Goal: Check status: Check status

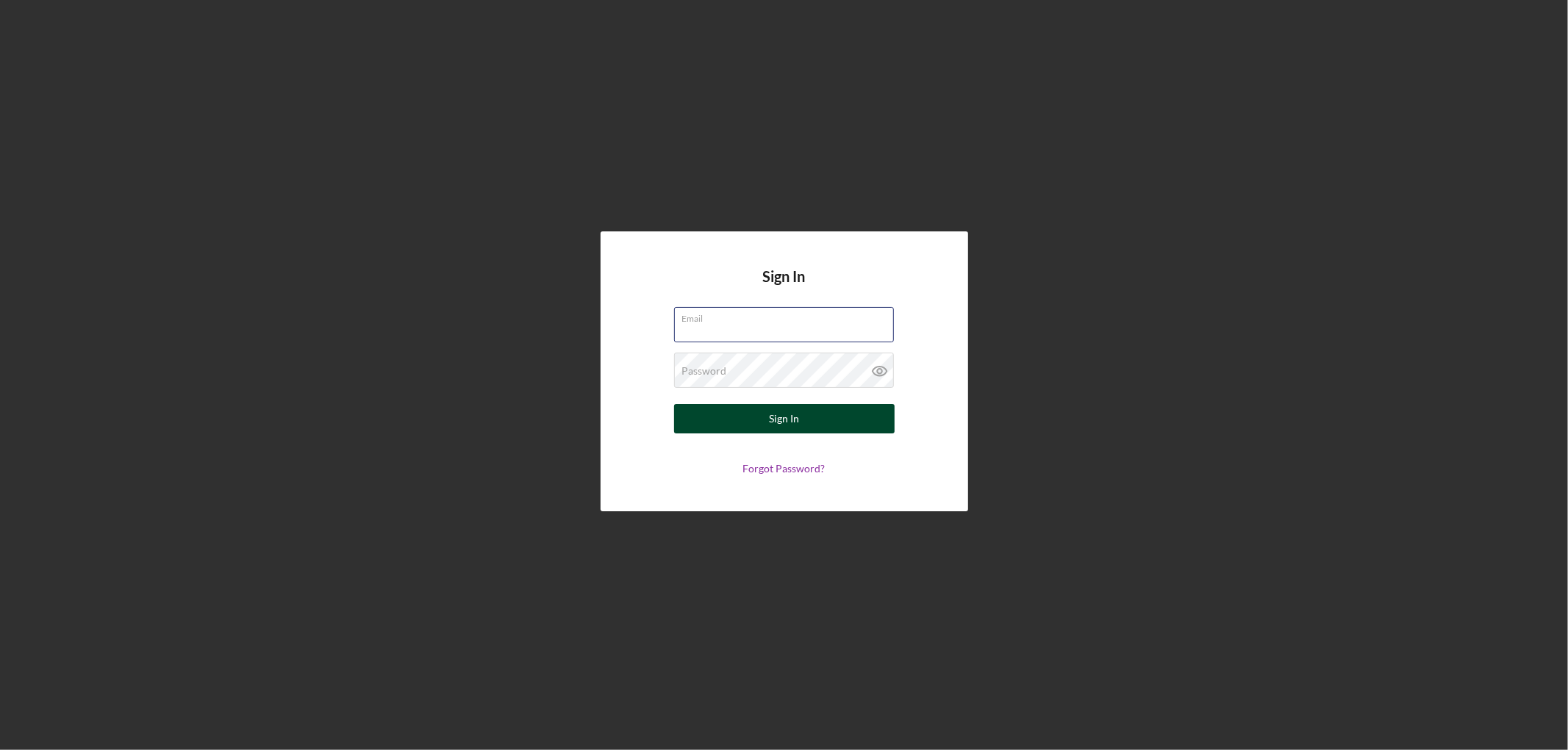
type input "[EMAIL_ADDRESS][DOMAIN_NAME]"
click at [685, 408] on button "Sign In" at bounding box center [784, 419] width 221 height 29
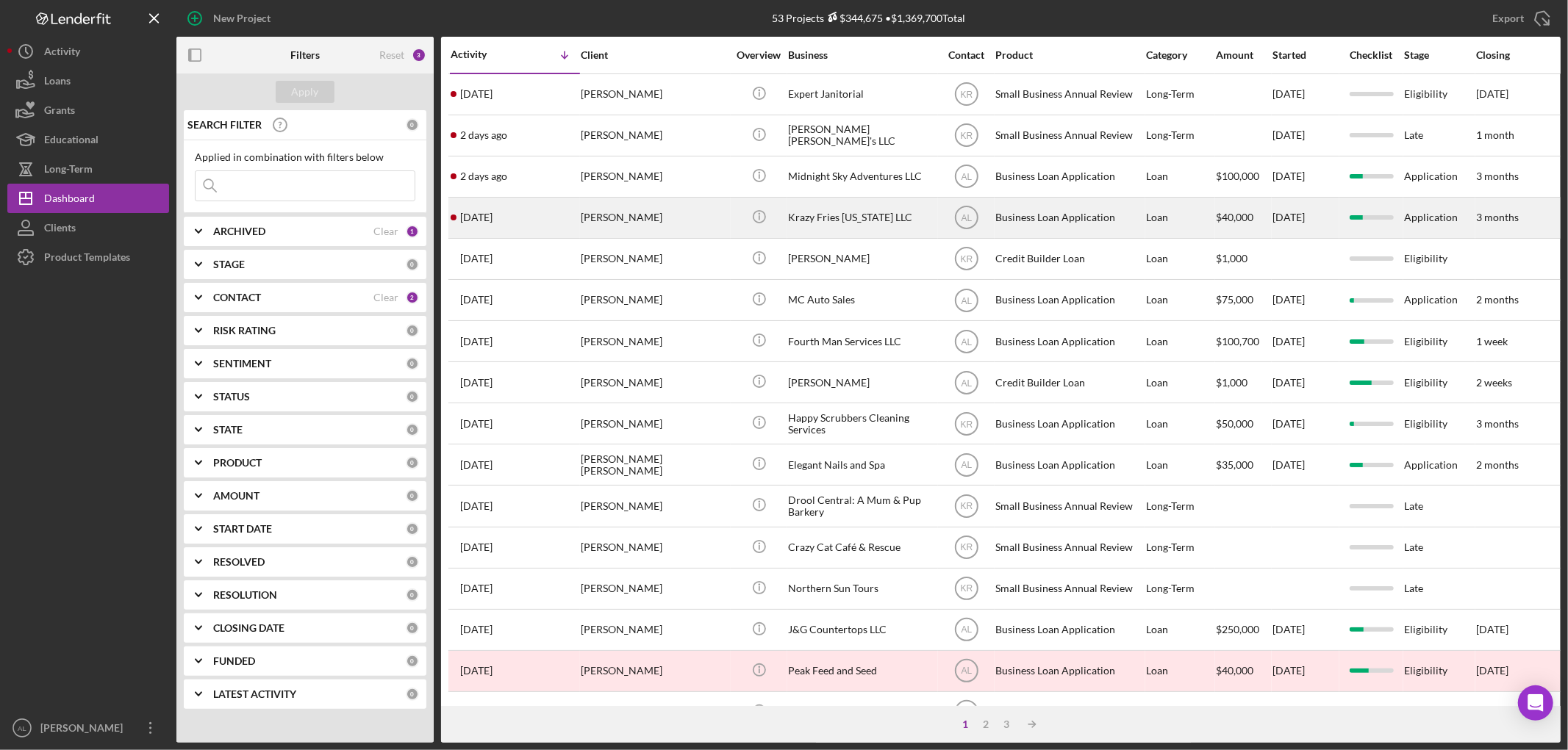
click at [536, 209] on div "[DATE] [PERSON_NAME]" at bounding box center [515, 218] width 128 height 39
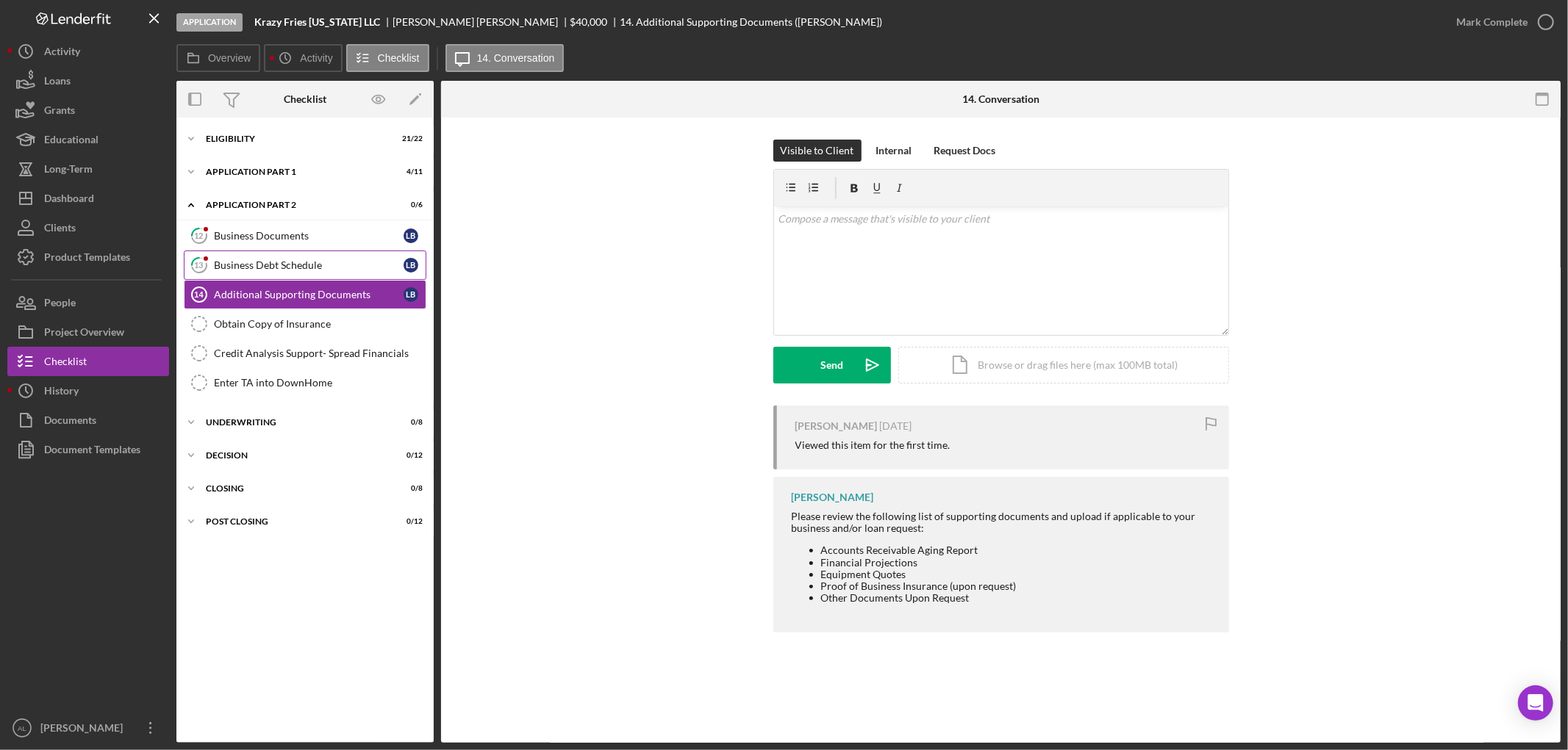
click at [280, 264] on div "Business Debt Schedule" at bounding box center [309, 265] width 190 height 11
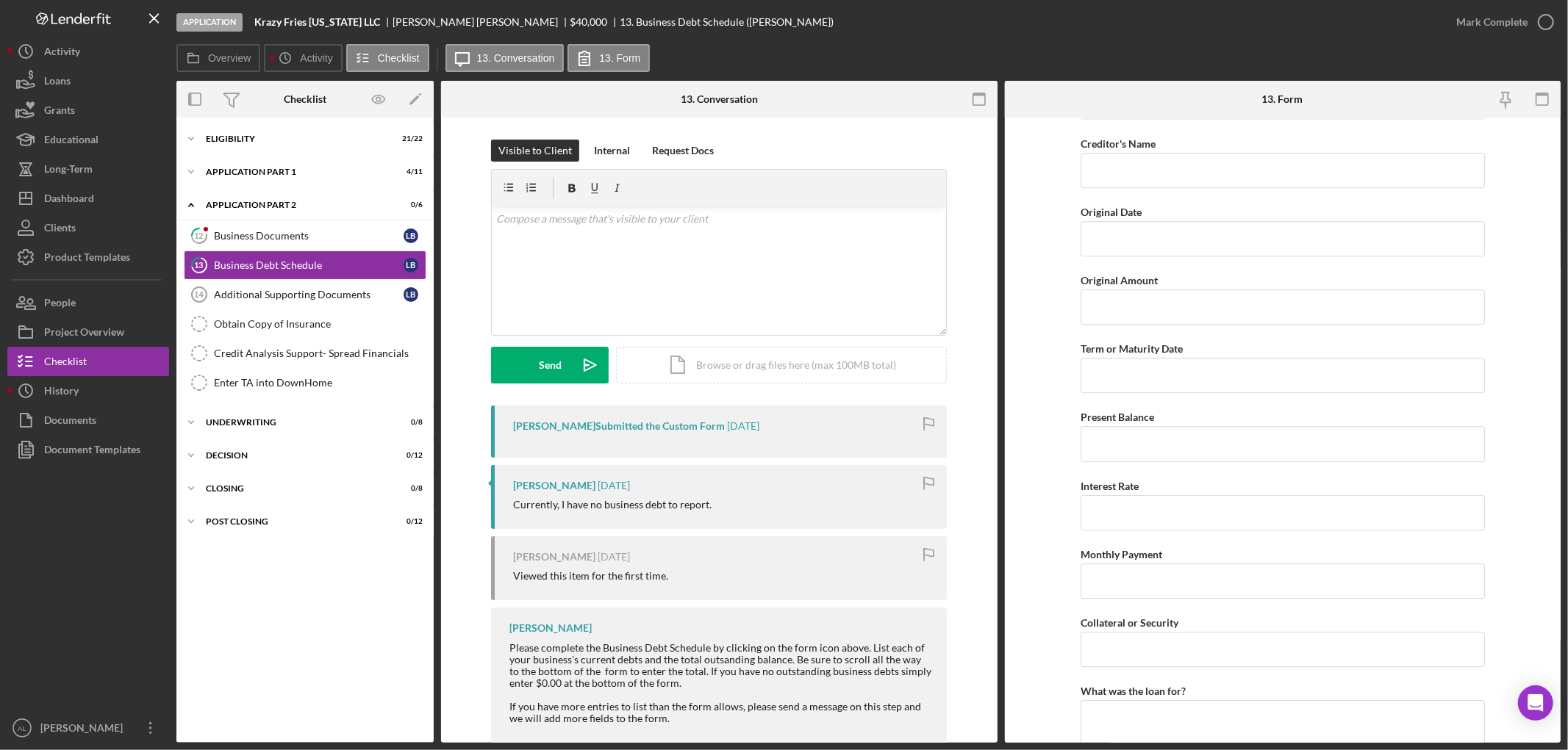
scroll to position [3832, 0]
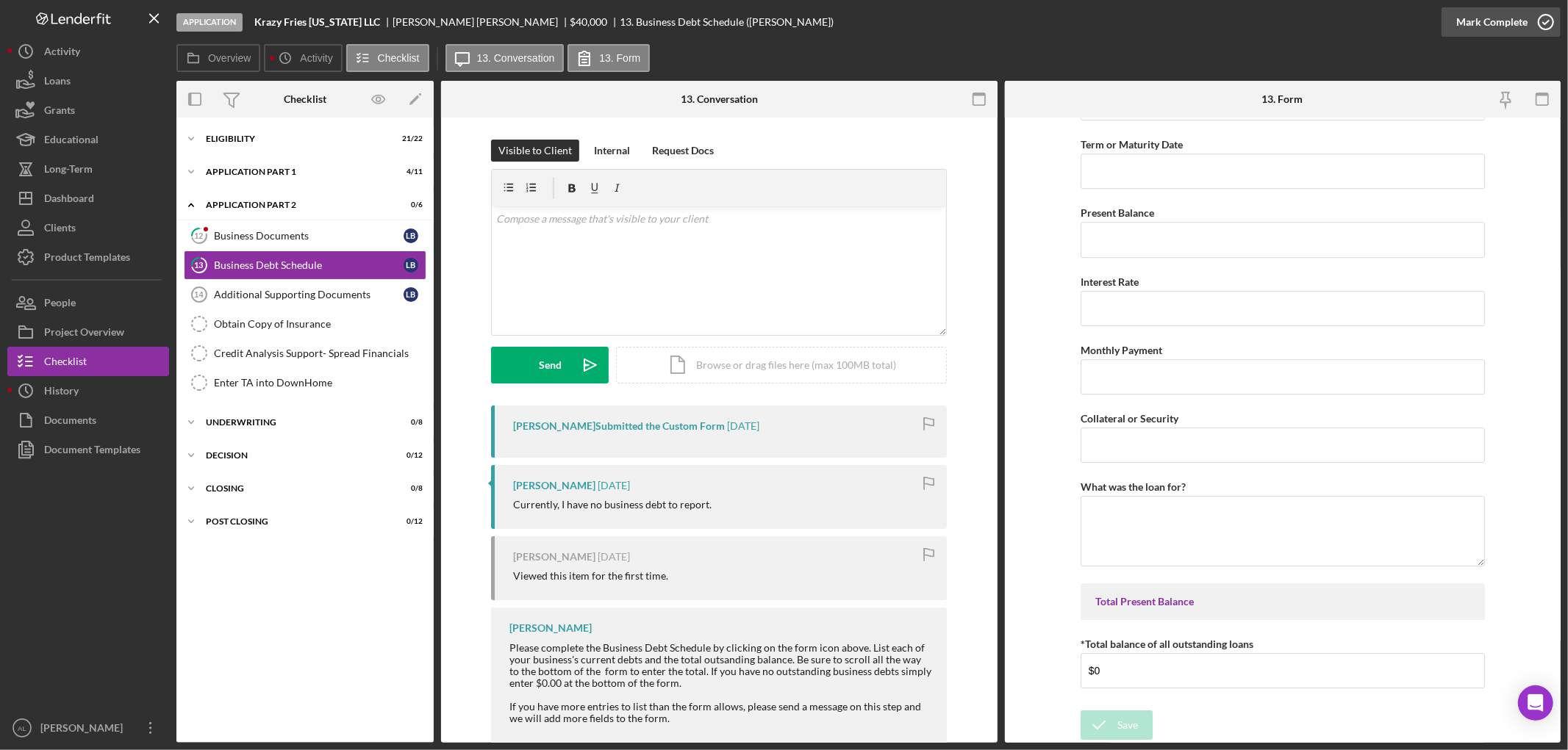
click at [1552, 31] on icon "button" at bounding box center [1546, 22] width 37 height 37
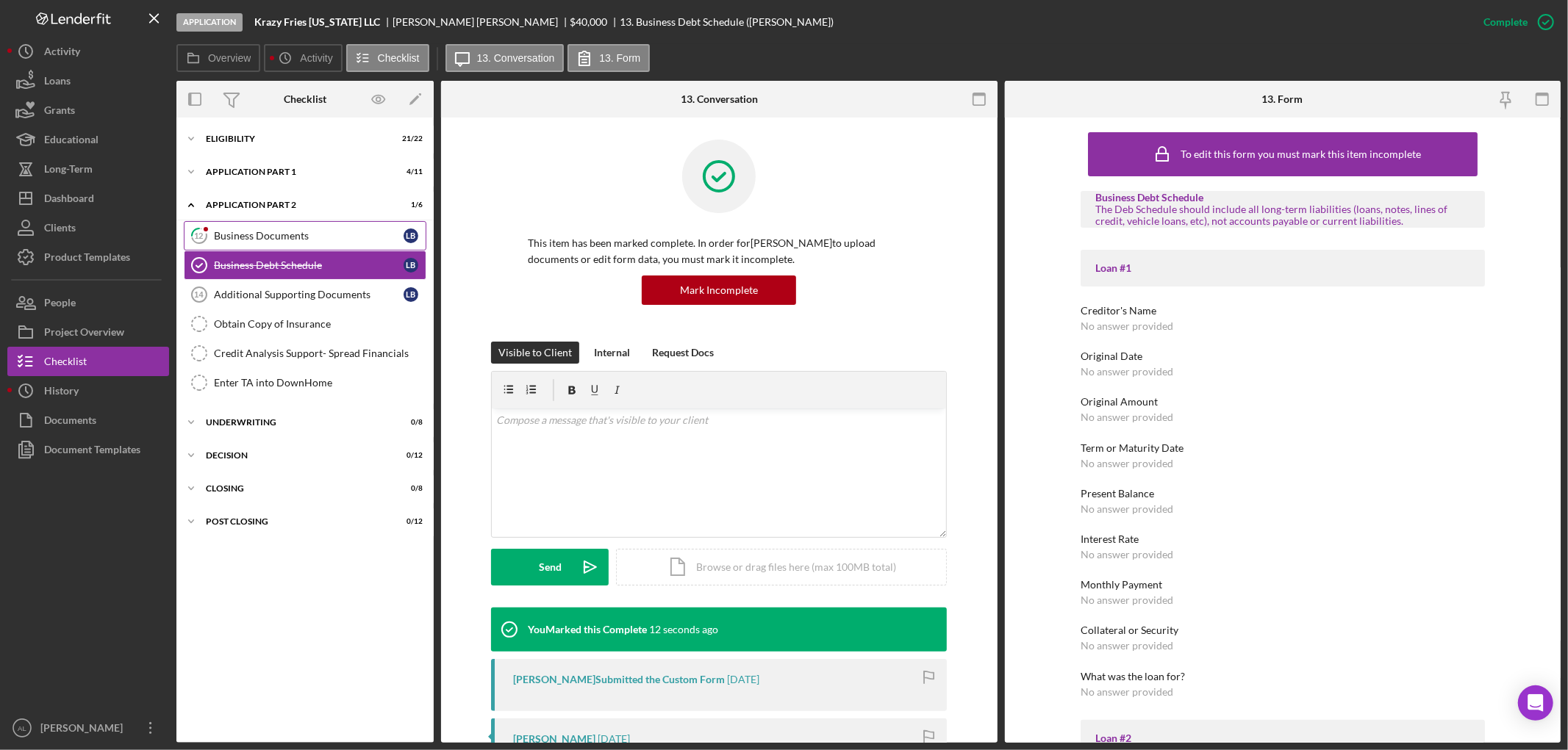
click at [376, 238] on div "Business Documents" at bounding box center [309, 235] width 190 height 11
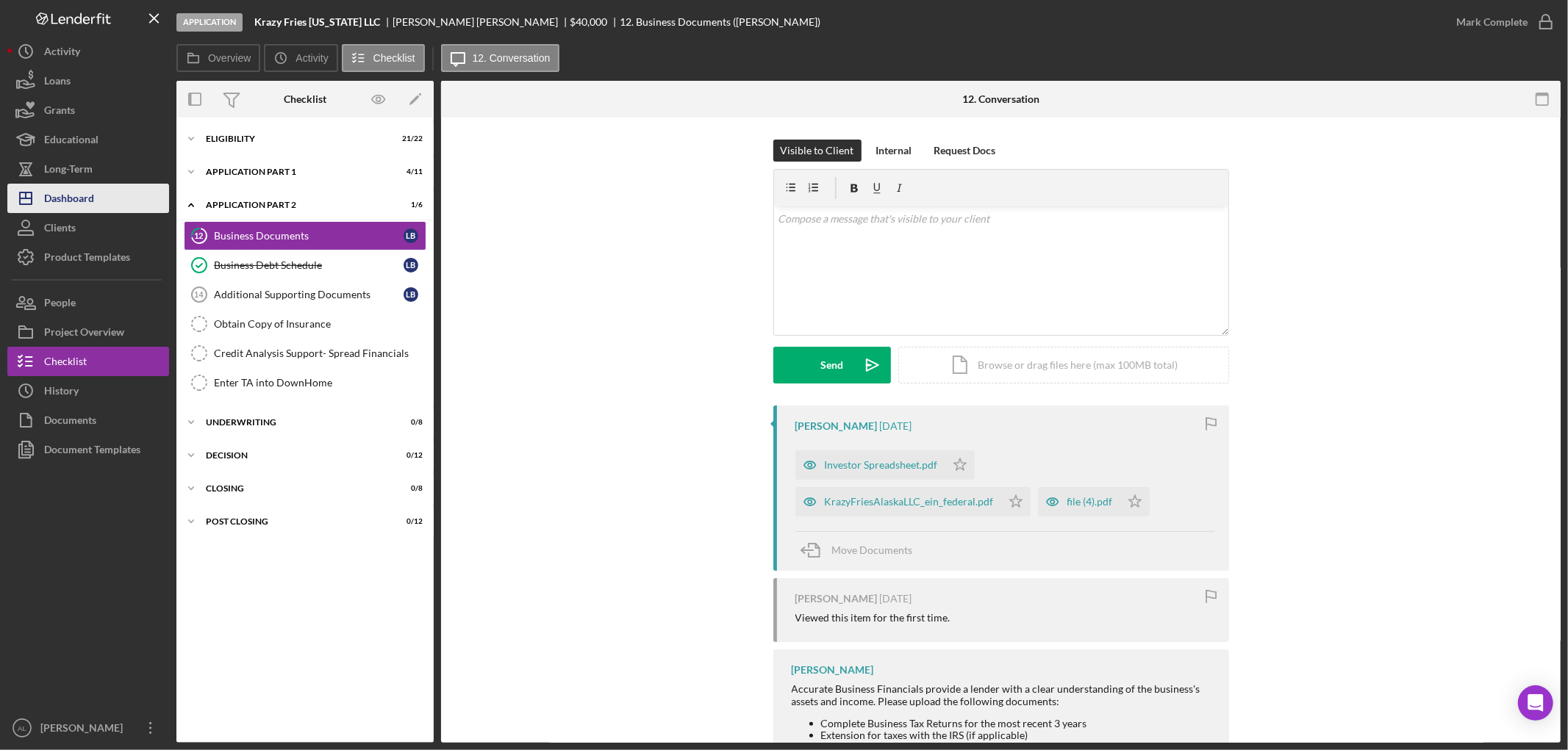
click at [128, 200] on button "Icon/Dashboard Dashboard" at bounding box center [89, 199] width 162 height 29
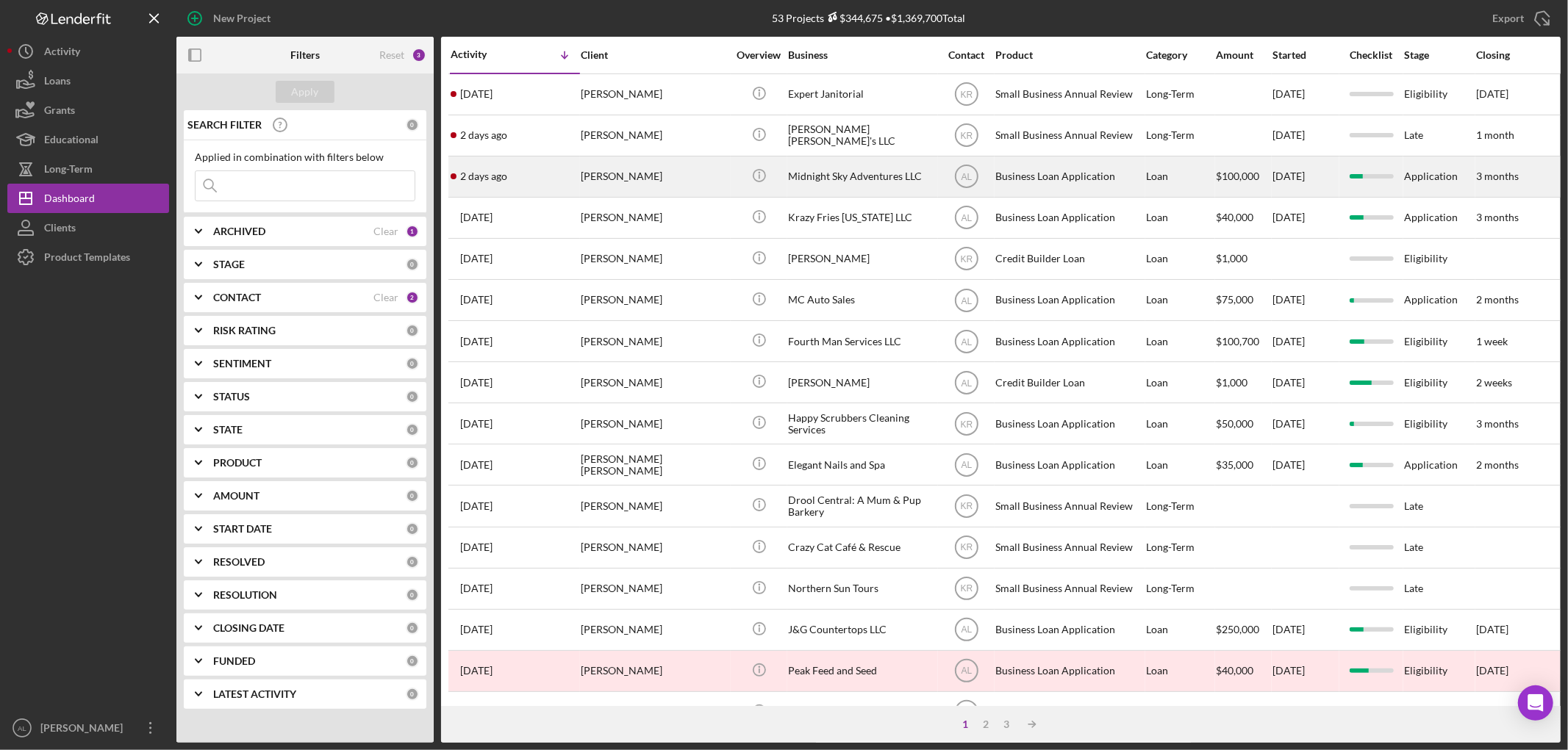
click at [581, 173] on div "[PERSON_NAME]" at bounding box center [654, 176] width 147 height 39
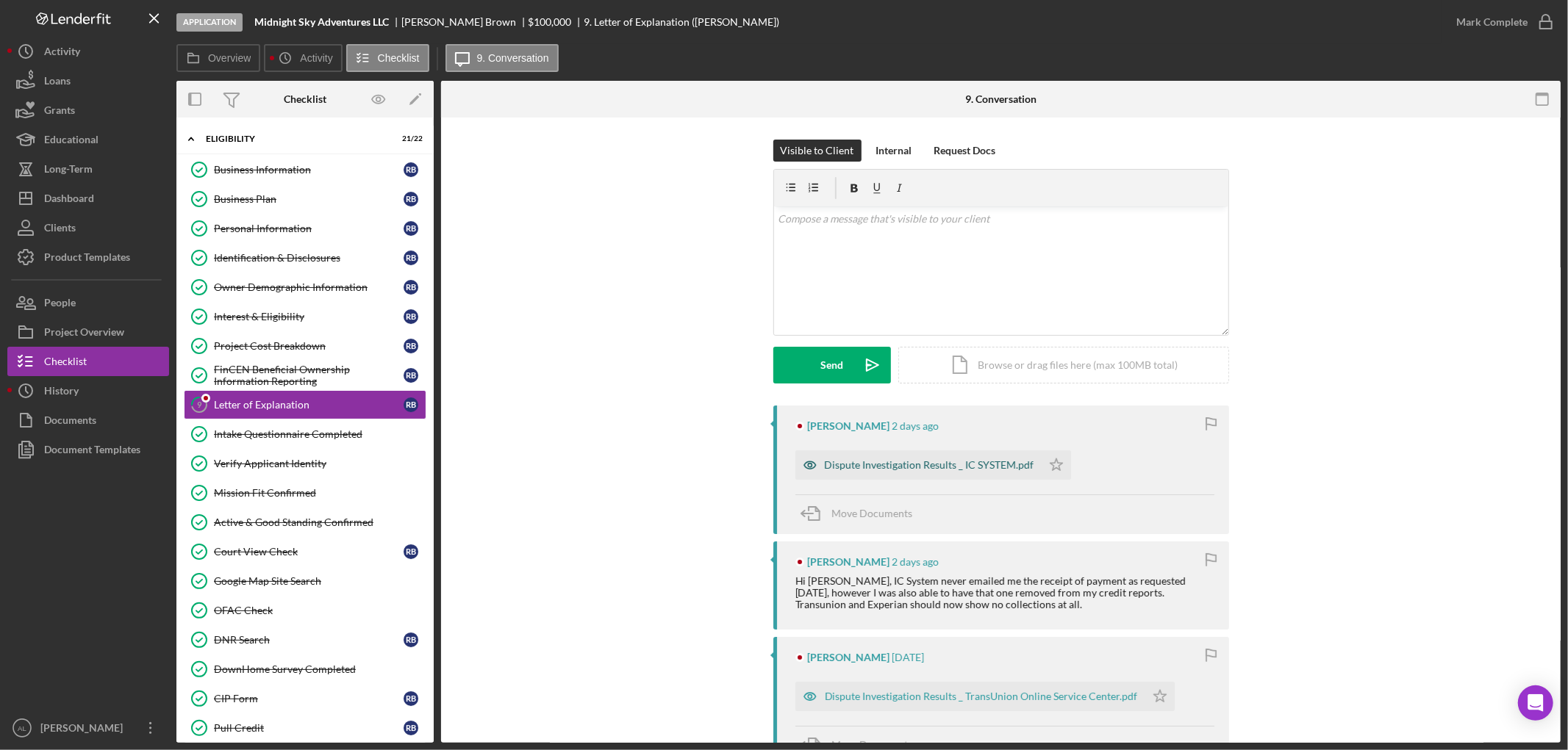
click at [876, 480] on div "Dispute Investigation Results _ IC SYSTEM.pdf" at bounding box center [918, 465] width 246 height 29
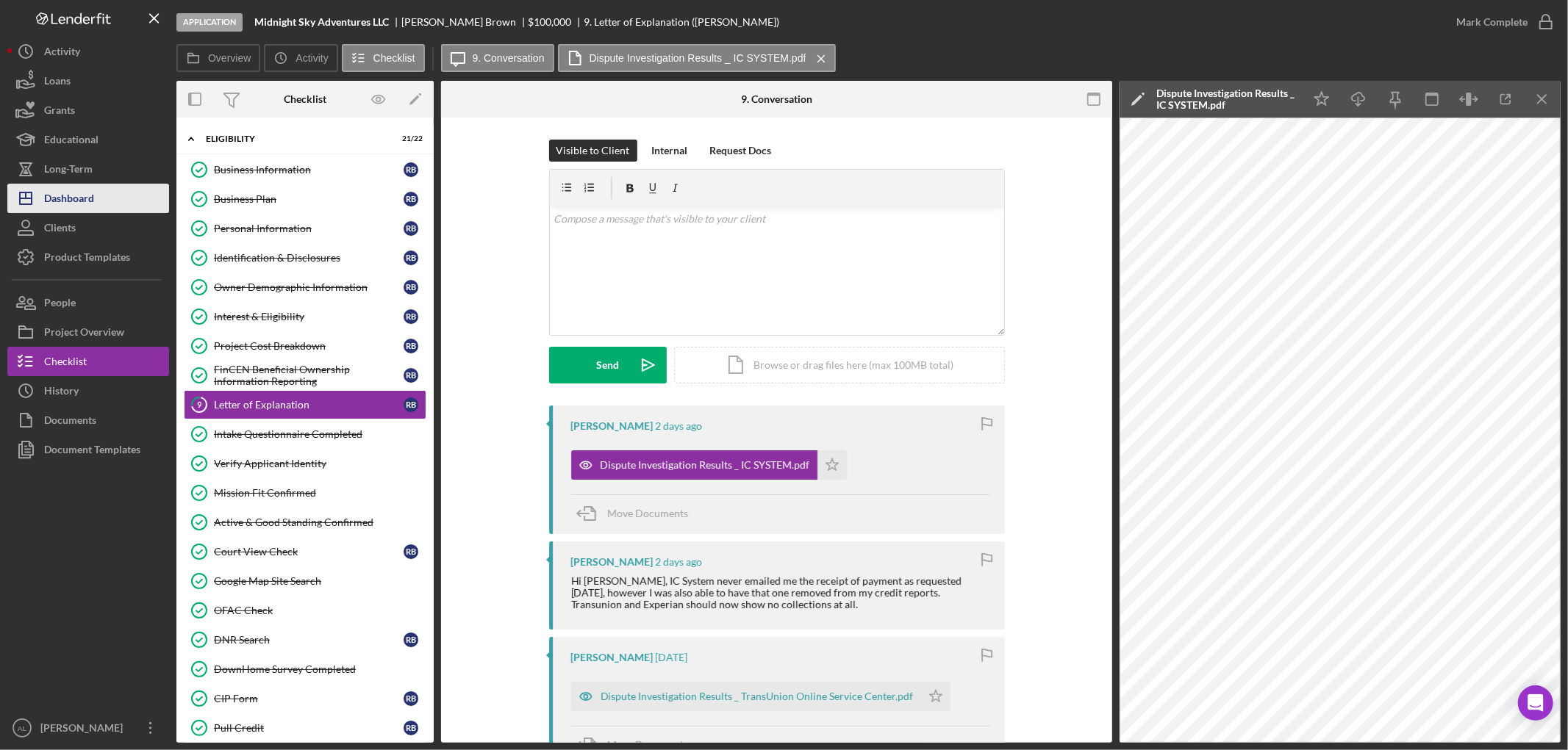
click at [86, 206] on div "Dashboard" at bounding box center [69, 200] width 50 height 33
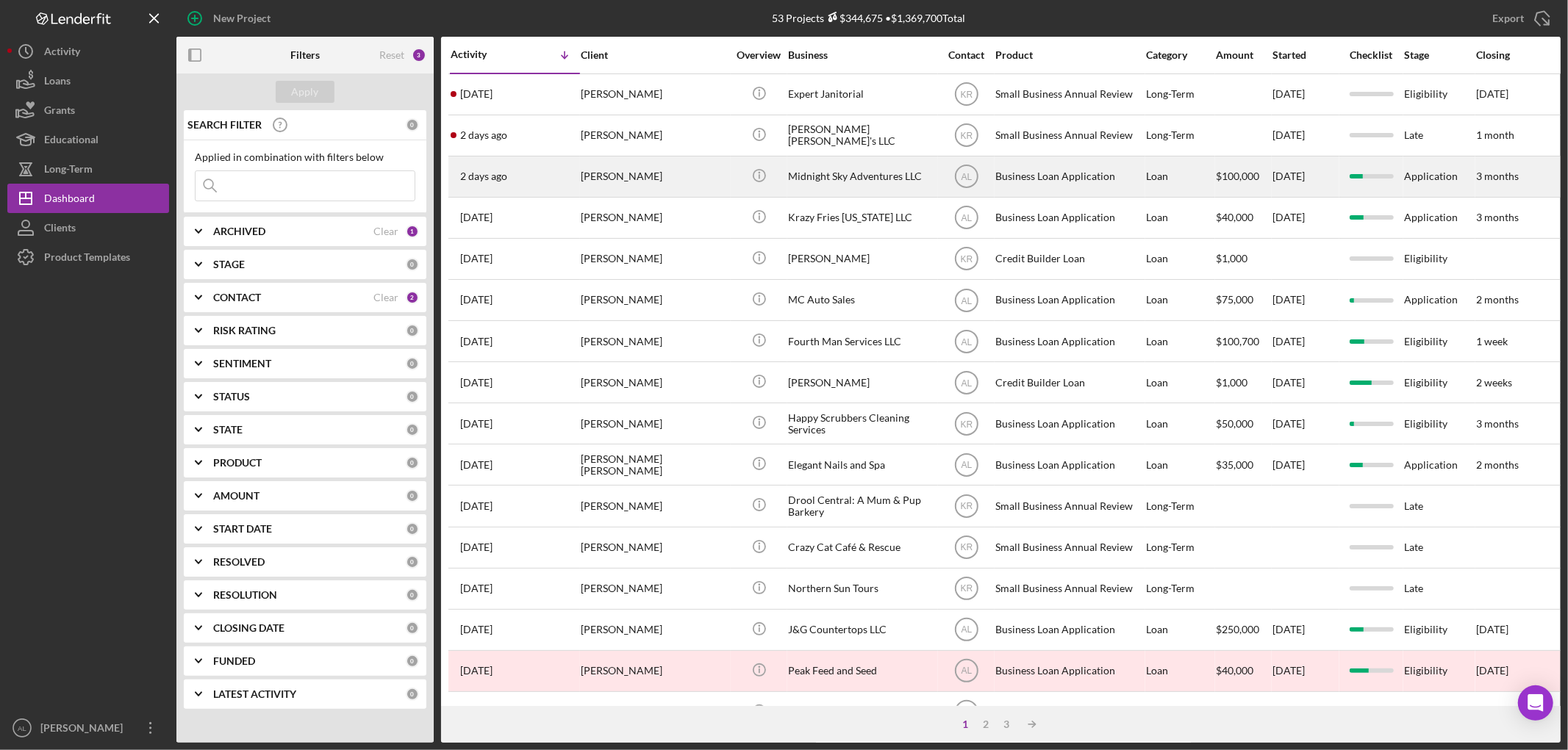
click at [567, 173] on div "[DATE] [PERSON_NAME]" at bounding box center [515, 176] width 128 height 39
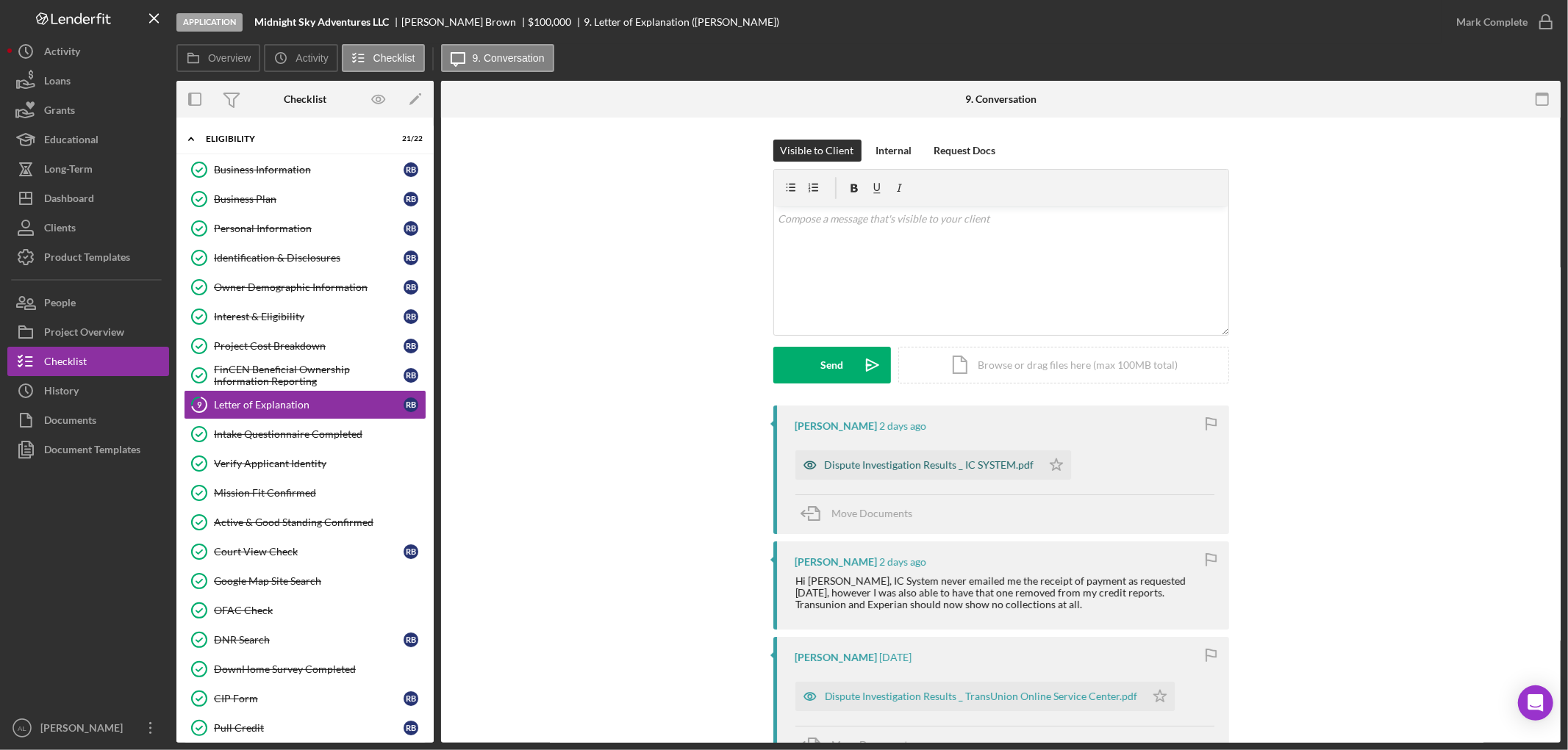
click at [904, 468] on div "Dispute Investigation Results _ IC SYSTEM.pdf" at bounding box center [929, 464] width 209 height 11
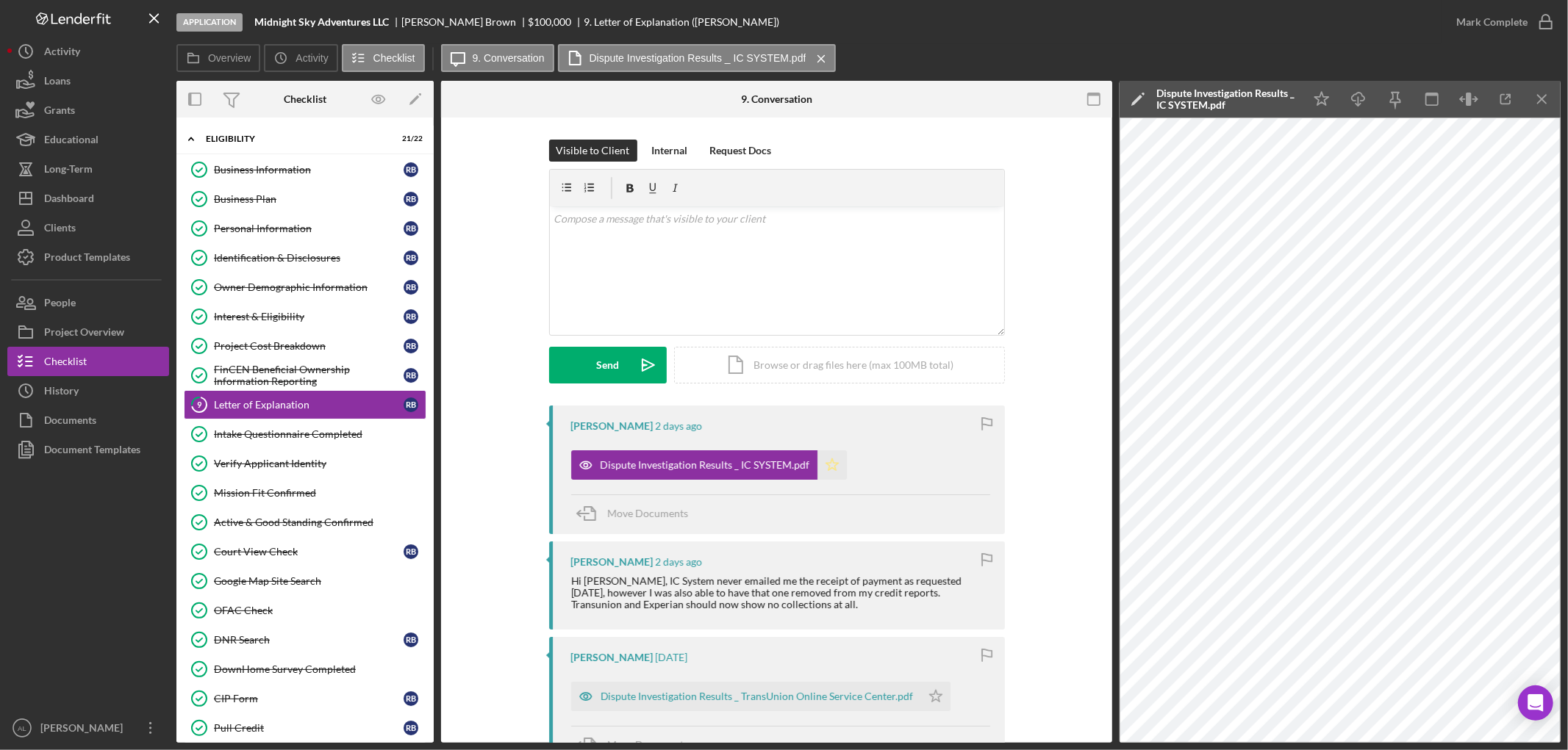
click at [819, 464] on icon "Icon/Star" at bounding box center [832, 465] width 29 height 29
click at [733, 703] on div "Dispute Investigation Results _ TransUnion Online Service Center.pdf" at bounding box center [757, 696] width 313 height 11
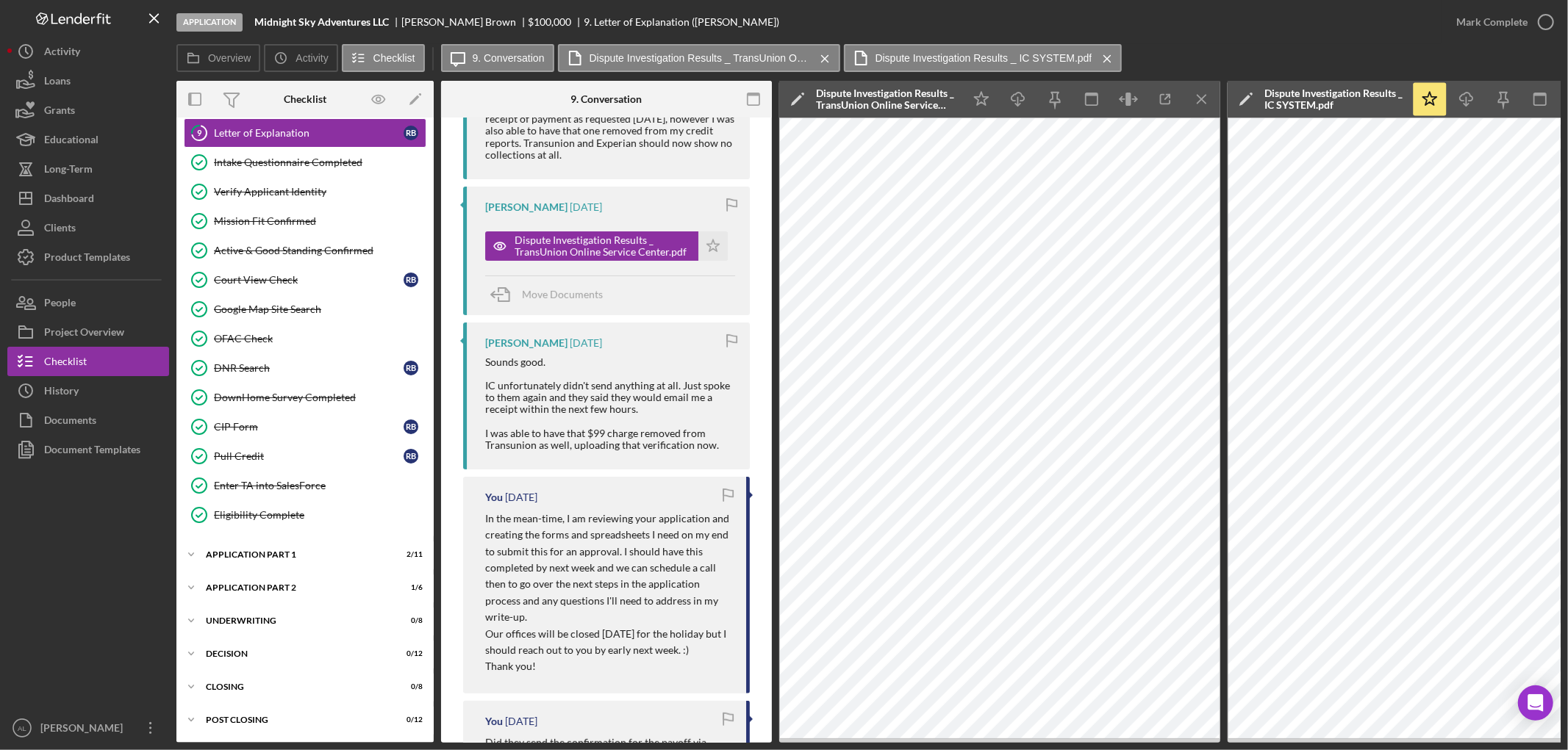
scroll to position [465, 0]
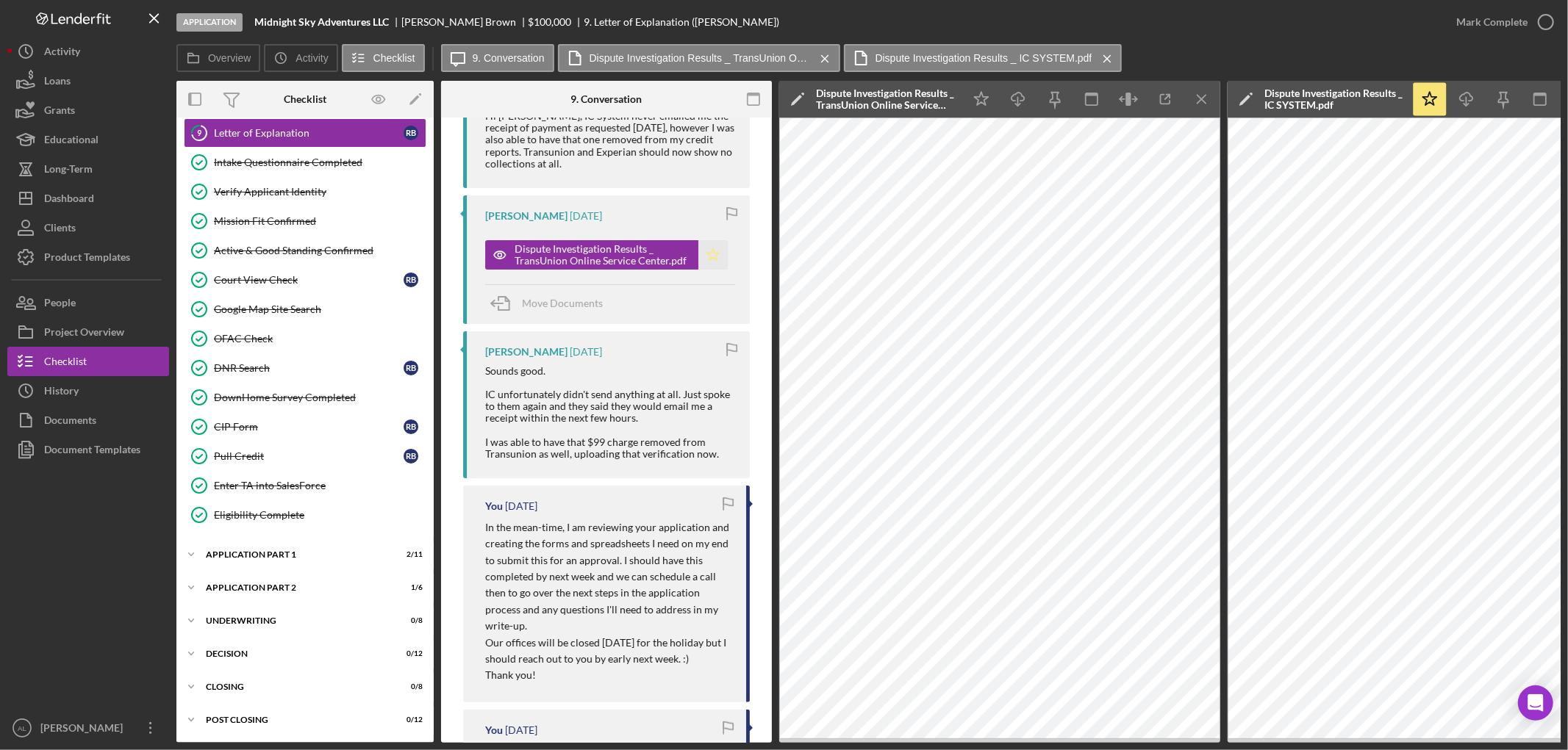
click at [709, 258] on polygon "button" at bounding box center [713, 254] width 12 height 11
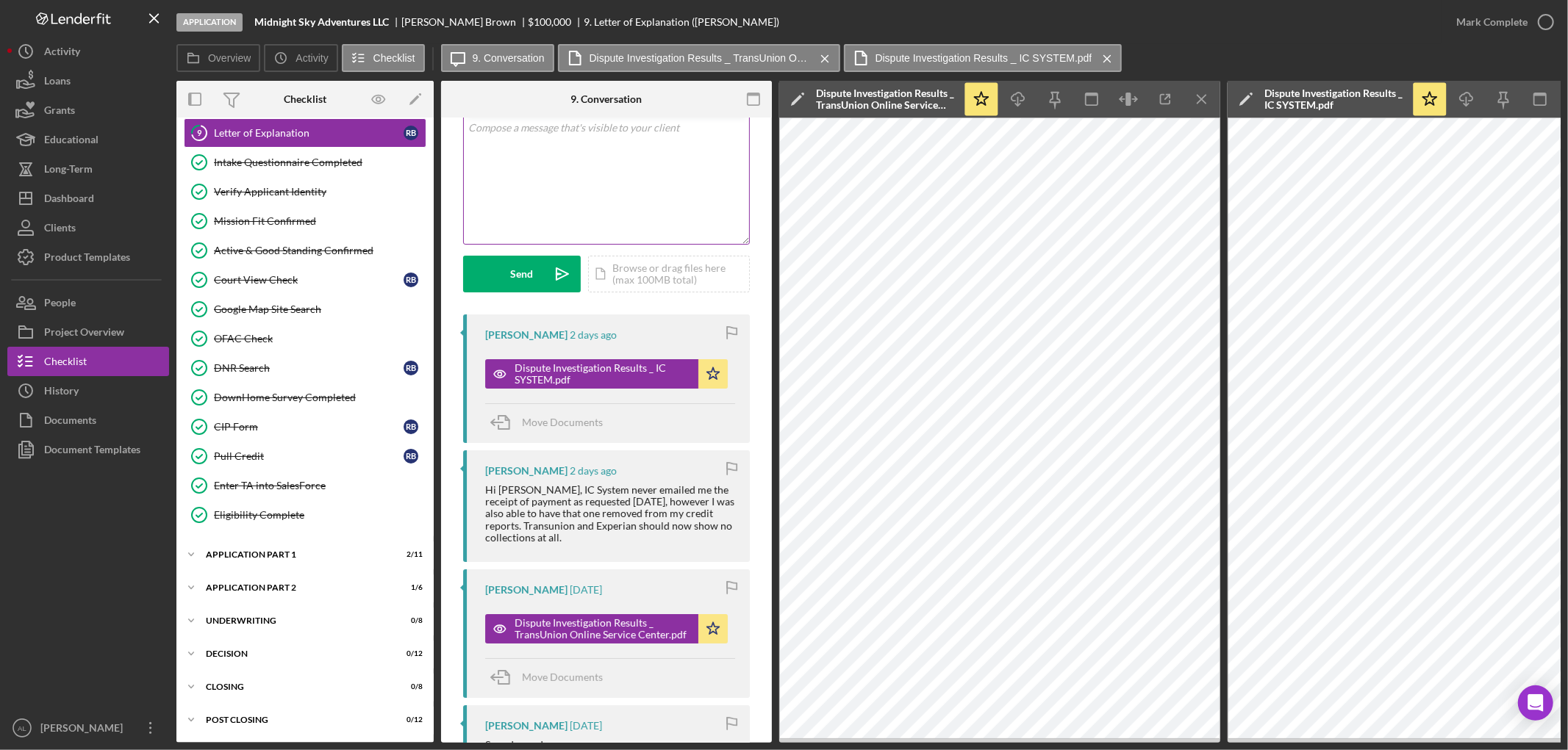
scroll to position [90, 0]
click at [656, 164] on div "v Color teal Color pink Remove color Add row above Add row below Add column bef…" at bounding box center [606, 180] width 285 height 128
click at [553, 265] on icon "Icon/icon-invite-send" at bounding box center [562, 275] width 37 height 37
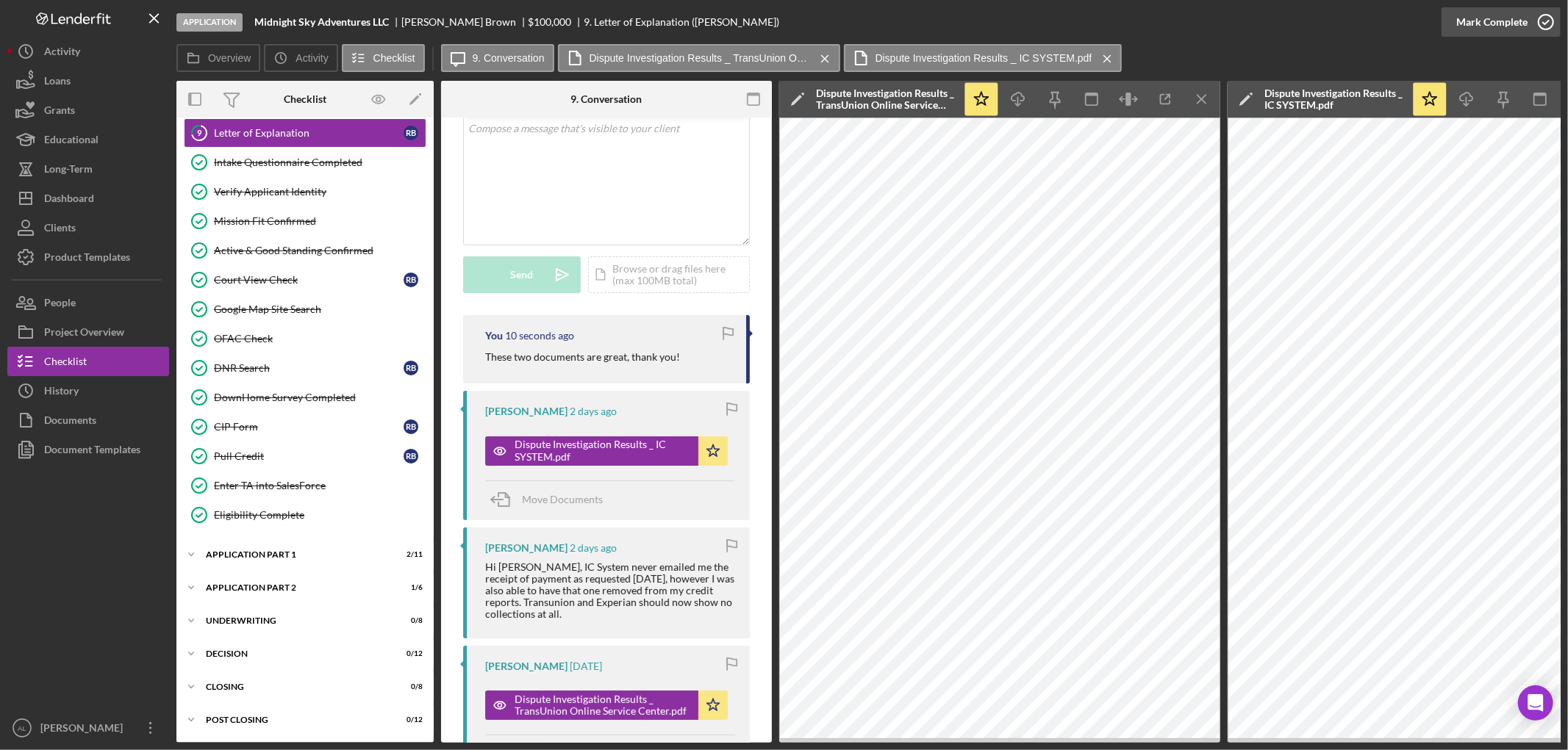
click at [1544, 15] on circle "button" at bounding box center [1546, 21] width 15 height 15
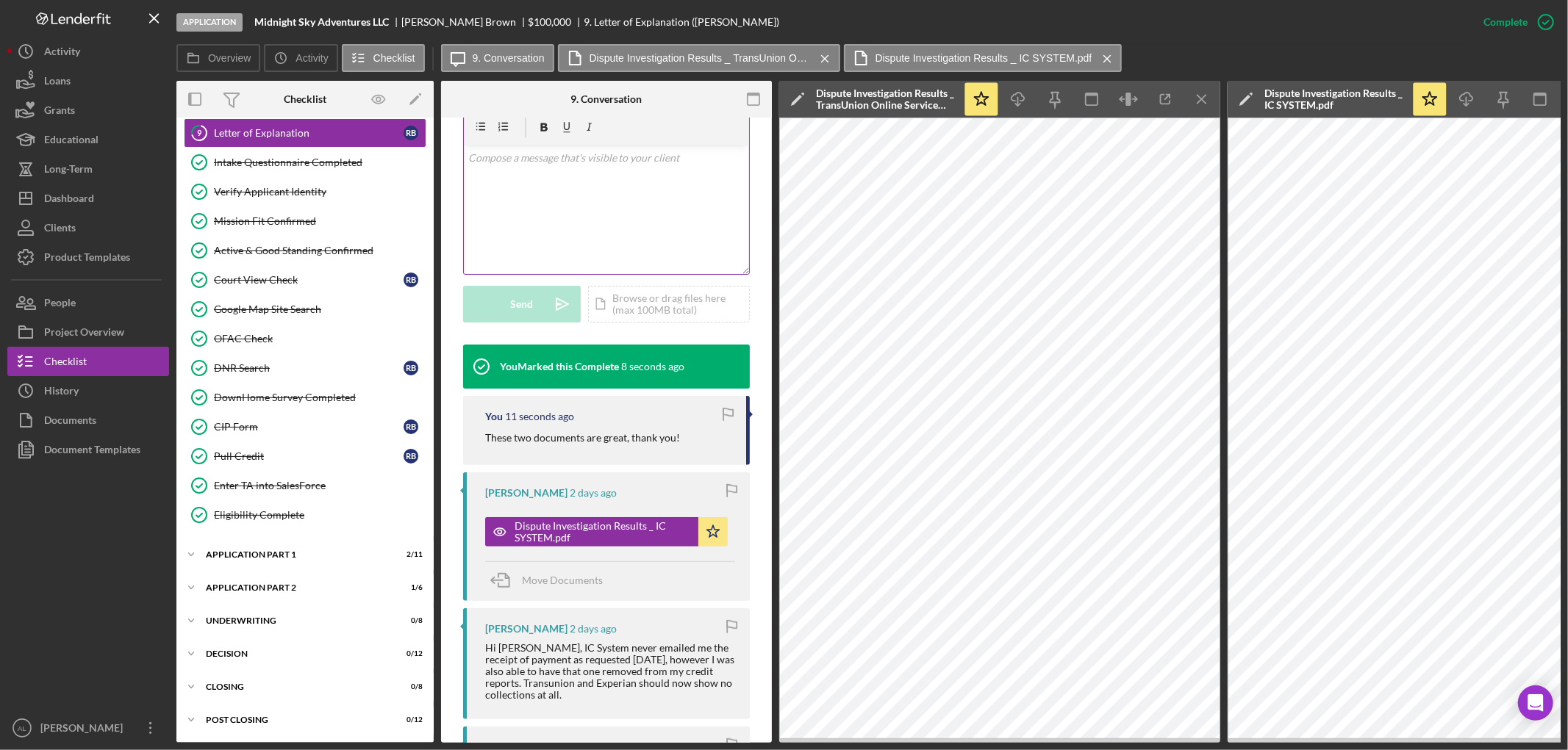
scroll to position [309, 0]
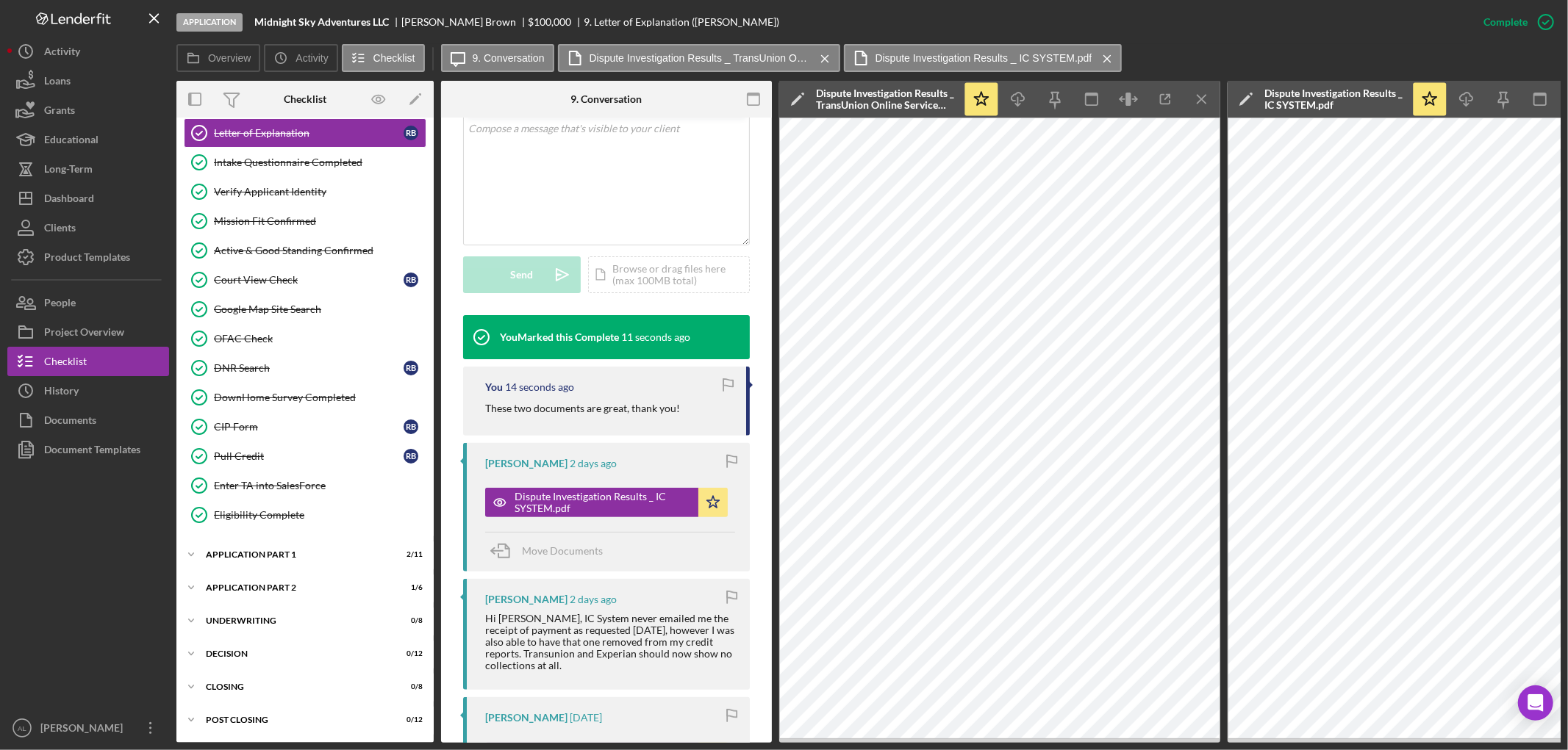
click at [300, 534] on div "Icon/Expander Eligibility 22 / 22 Business Information Business Information R B…" at bounding box center [305, 294] width 258 height 882
click at [300, 558] on div "Icon/Expander Application Part 1 2 / 11" at bounding box center [305, 554] width 258 height 29
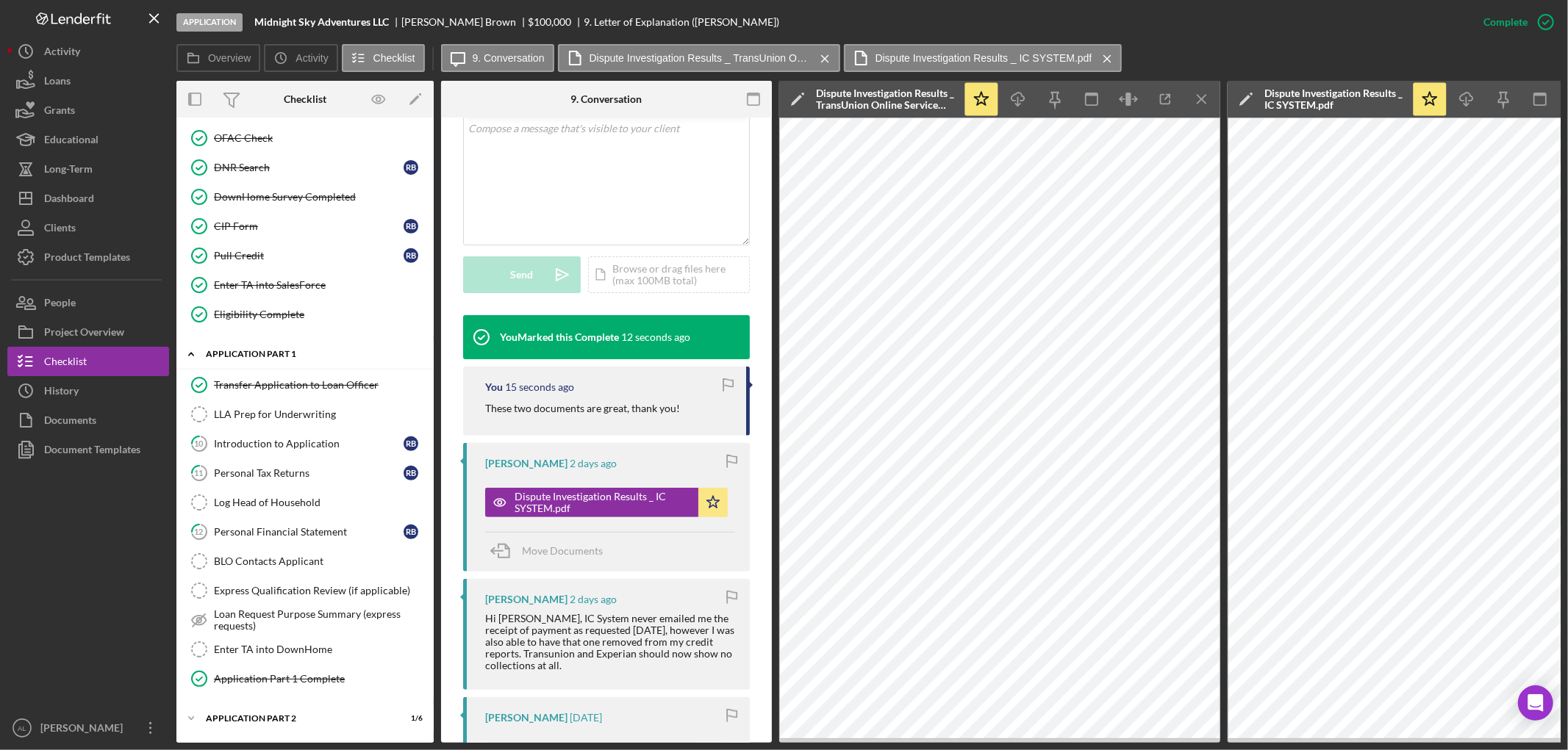
scroll to position [474, 0]
click at [281, 456] on link "10 Introduction to Application R B" at bounding box center [305, 441] width 242 height 29
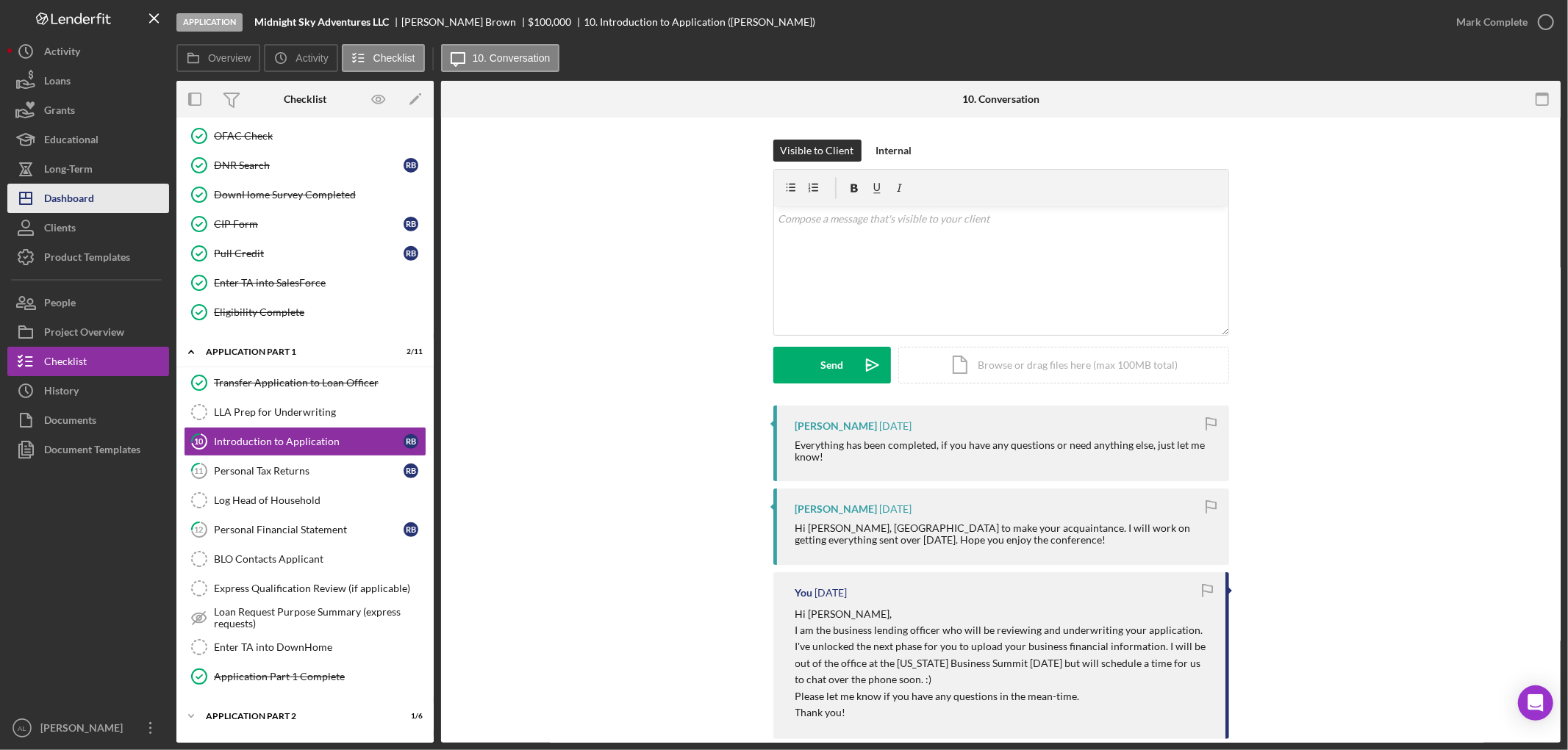
click at [76, 192] on div "Dashboard" at bounding box center [69, 200] width 50 height 33
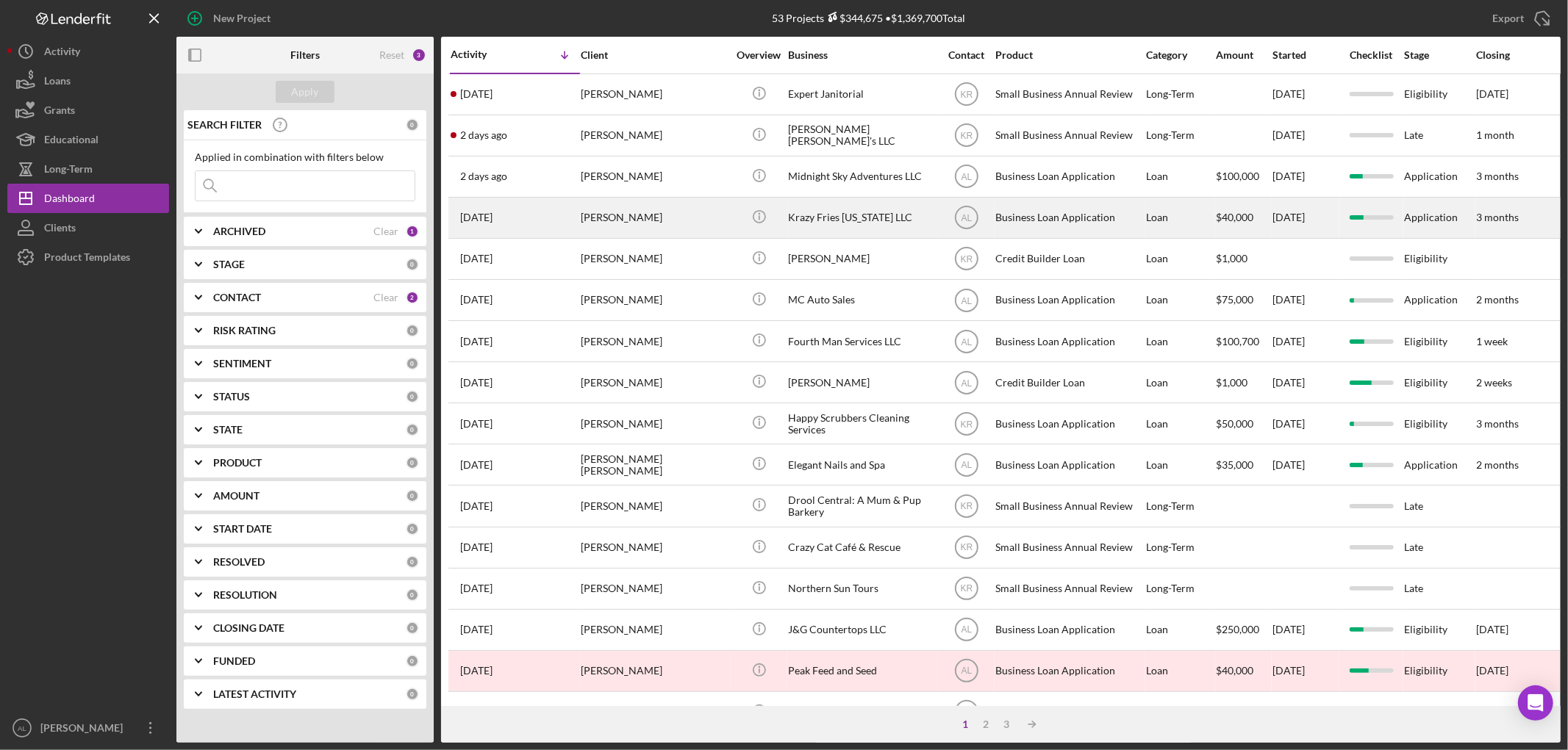
click at [626, 213] on div "[PERSON_NAME]" at bounding box center [654, 218] width 147 height 39
